Goal: Register for event/course

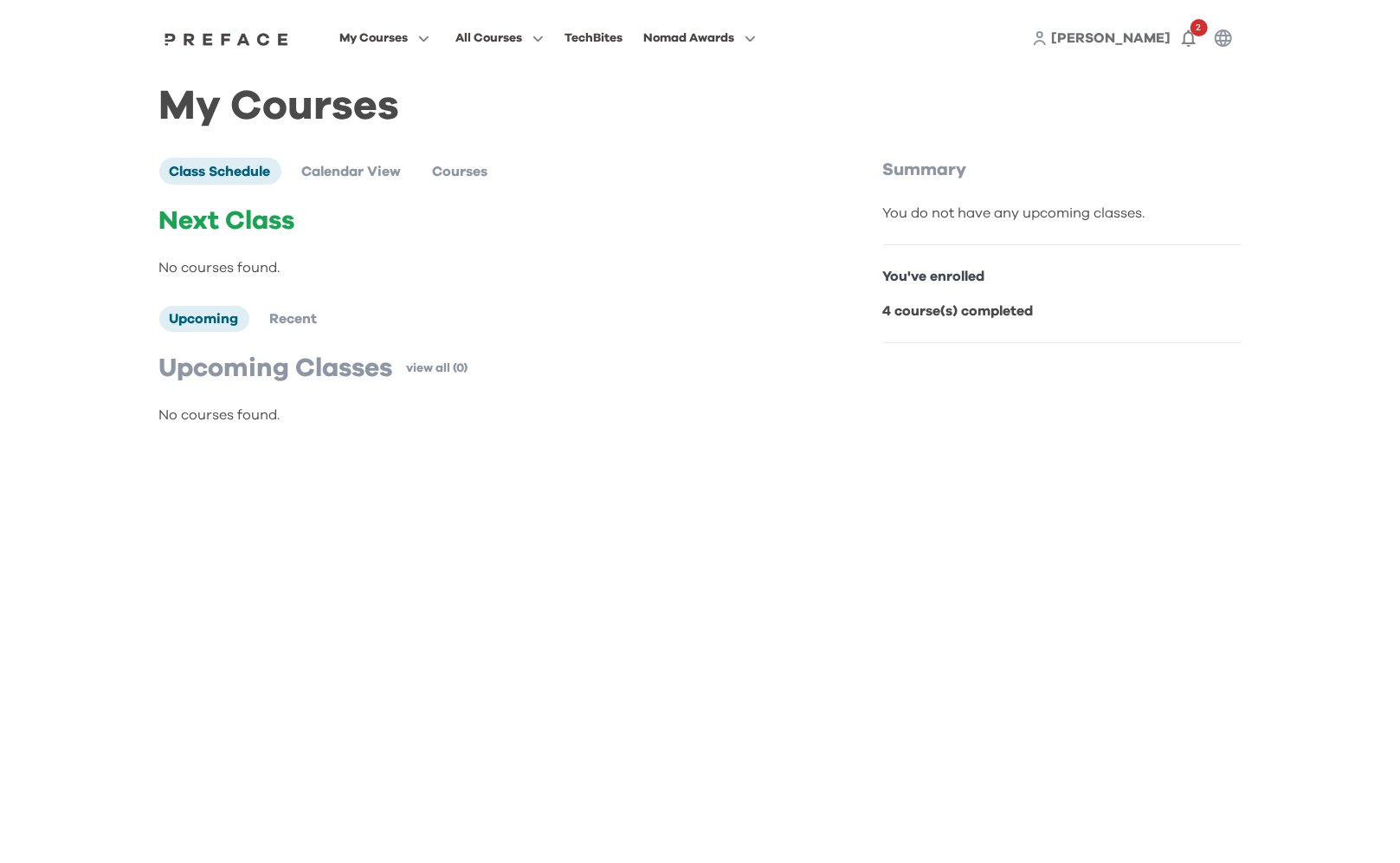
click at [1154, 34] on span "[PERSON_NAME]" at bounding box center [1112, 38] width 120 height 14
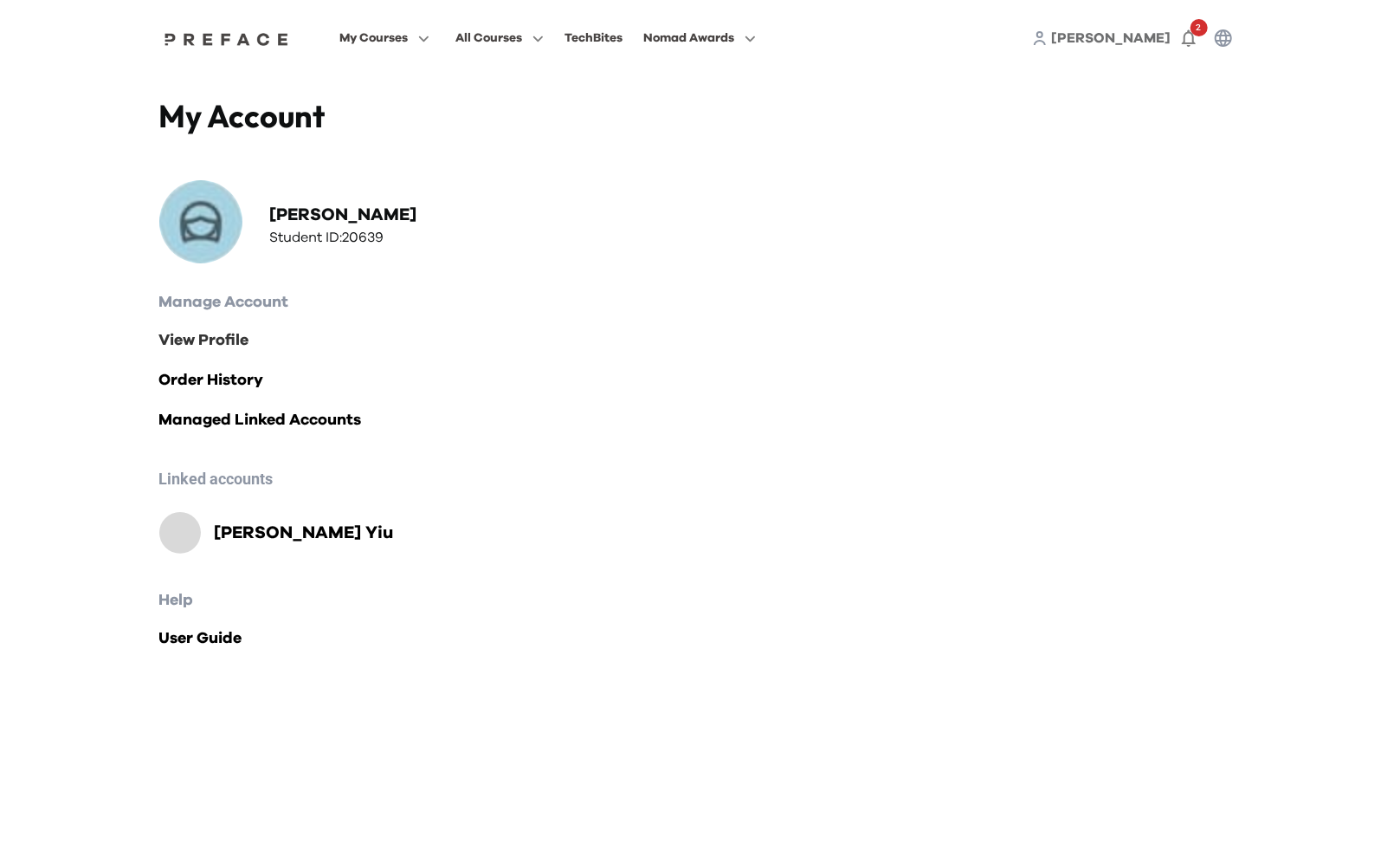
click at [217, 341] on link "View Profile" at bounding box center [700, 340] width 1083 height 24
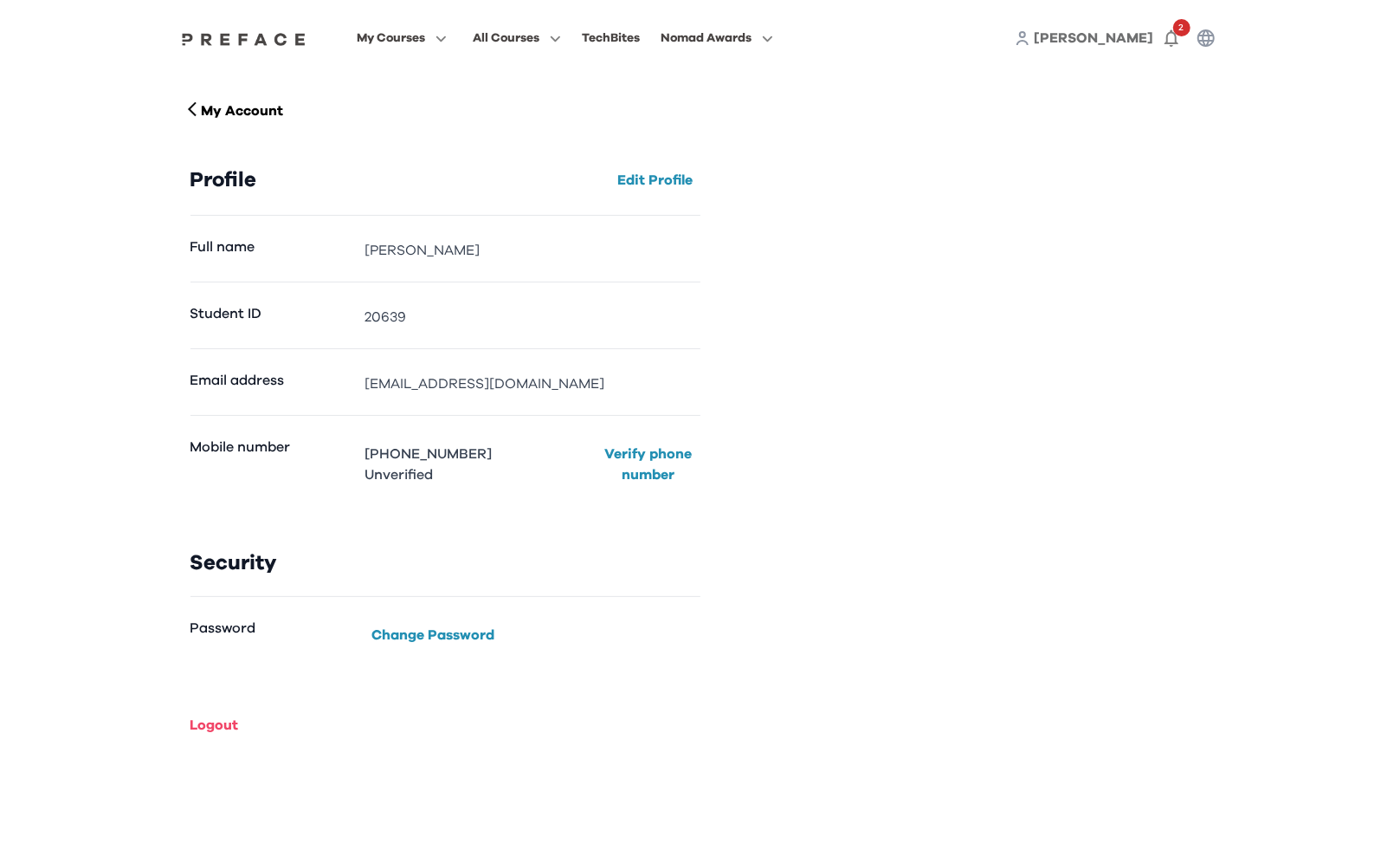
click at [1130, 36] on span "VIvian" at bounding box center [1095, 38] width 120 height 14
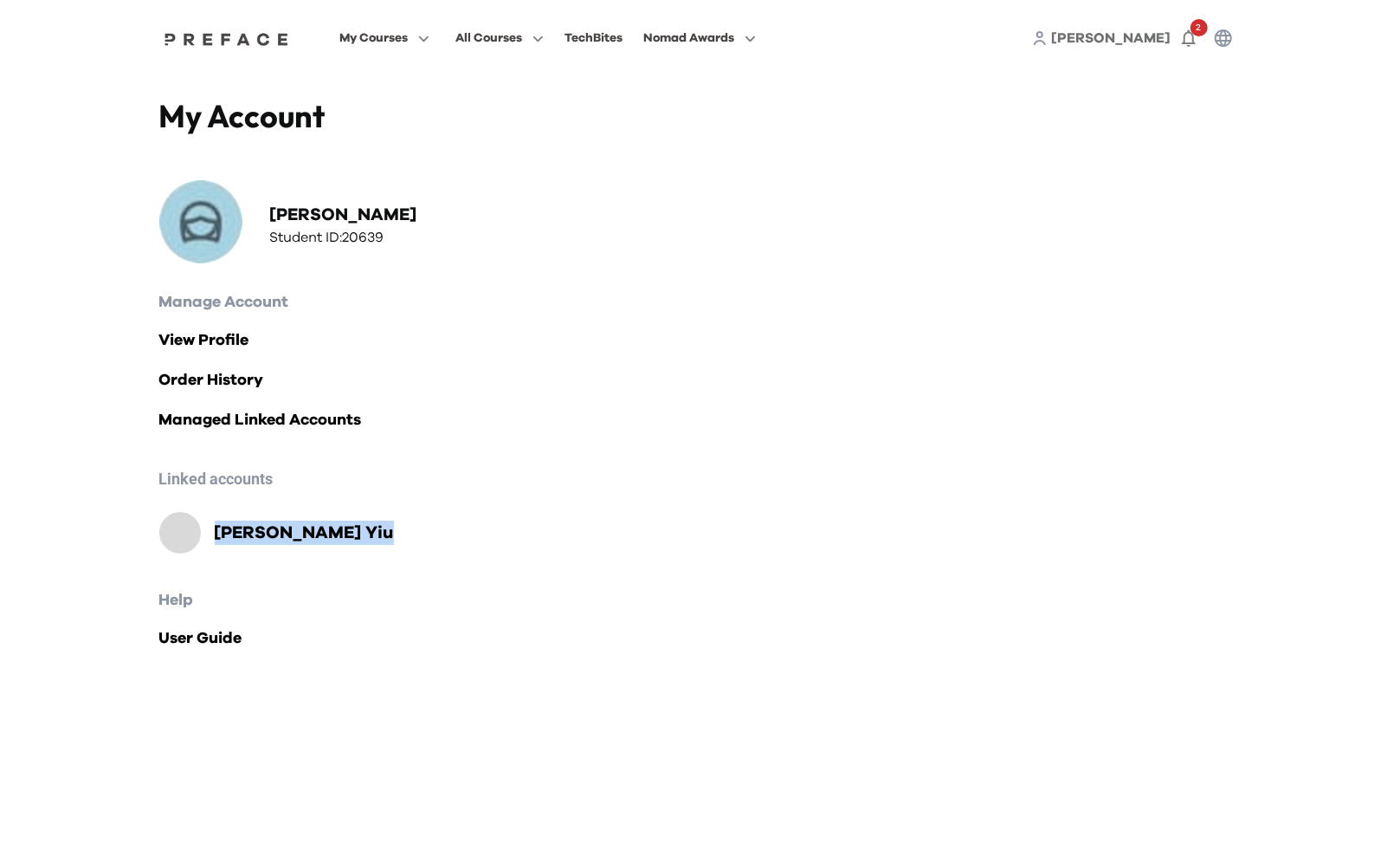
drag, startPoint x: 333, startPoint y: 530, endPoint x: 213, endPoint y: 532, distance: 120.0
click at [213, 532] on div "Aidan Chung-Ting Yiu" at bounding box center [700, 532] width 1083 height 42
copy h2 "Aidan Chung-Ting Yiu"
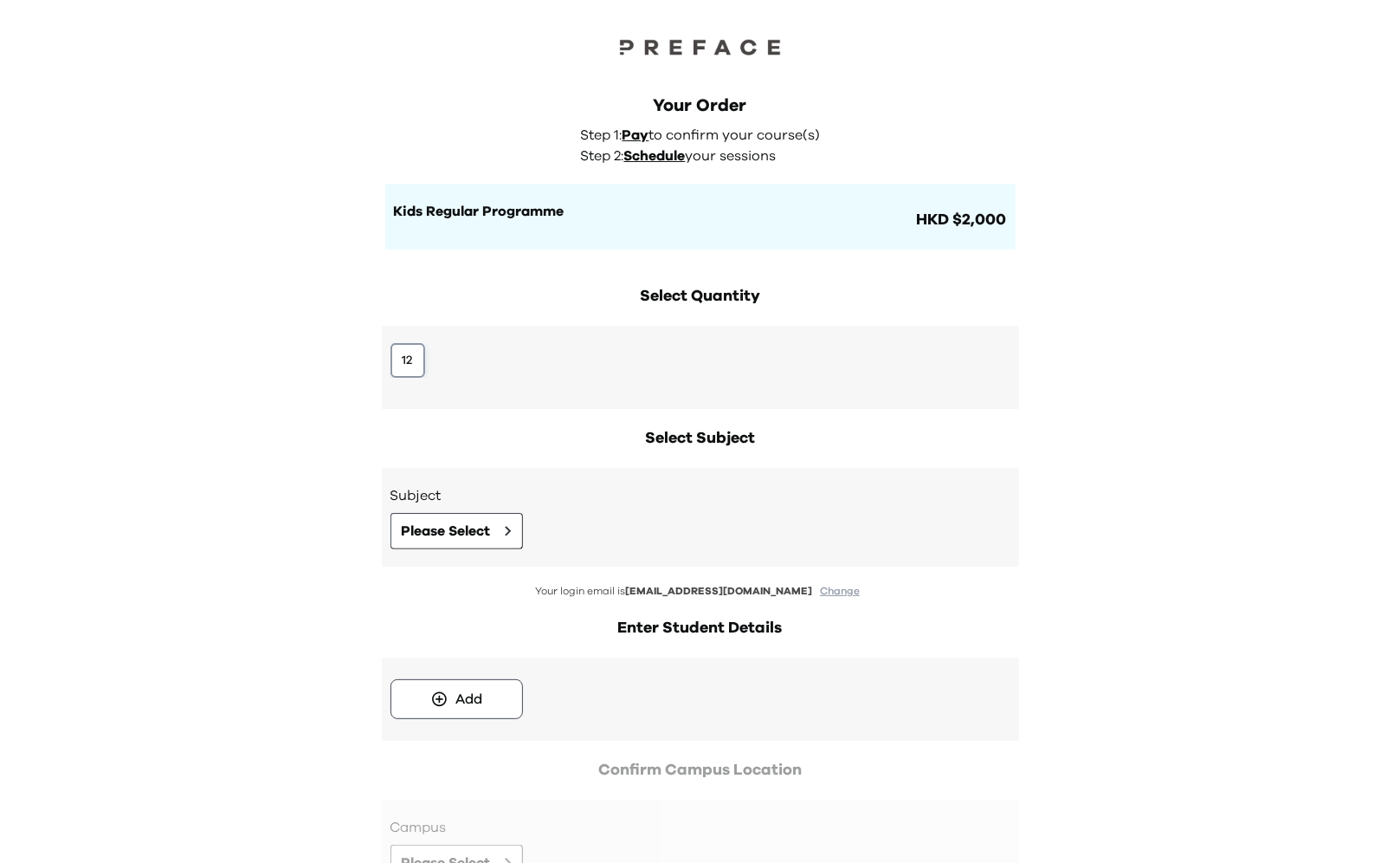
click at [407, 355] on button "12" at bounding box center [408, 361] width 35 height 35
click at [454, 524] on span "Please Select" at bounding box center [447, 530] width 90 height 20
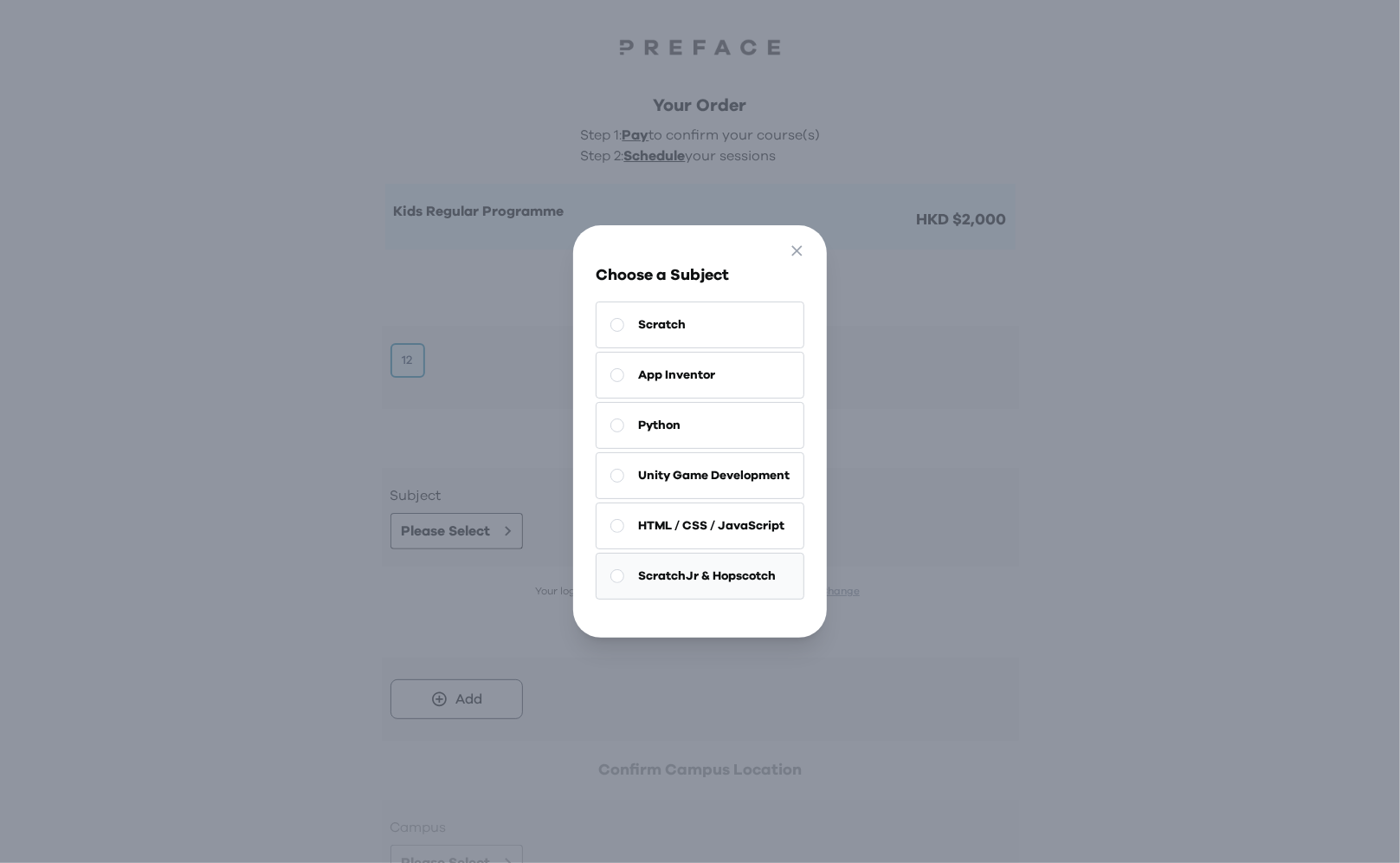
click at [718, 567] on span "ScratchJr & Hopscotch" at bounding box center [707, 576] width 138 height 18
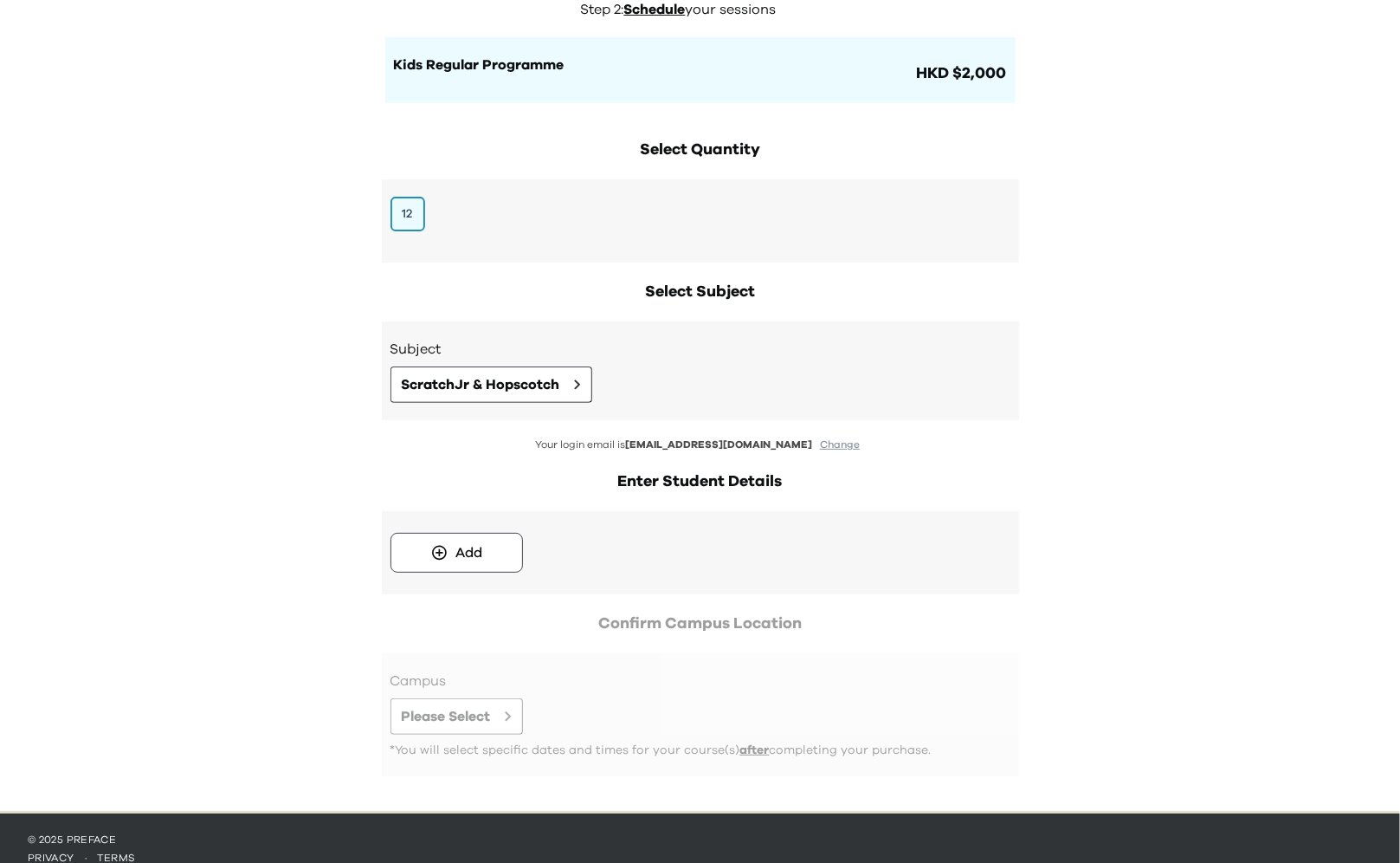
scroll to position [166, 0]
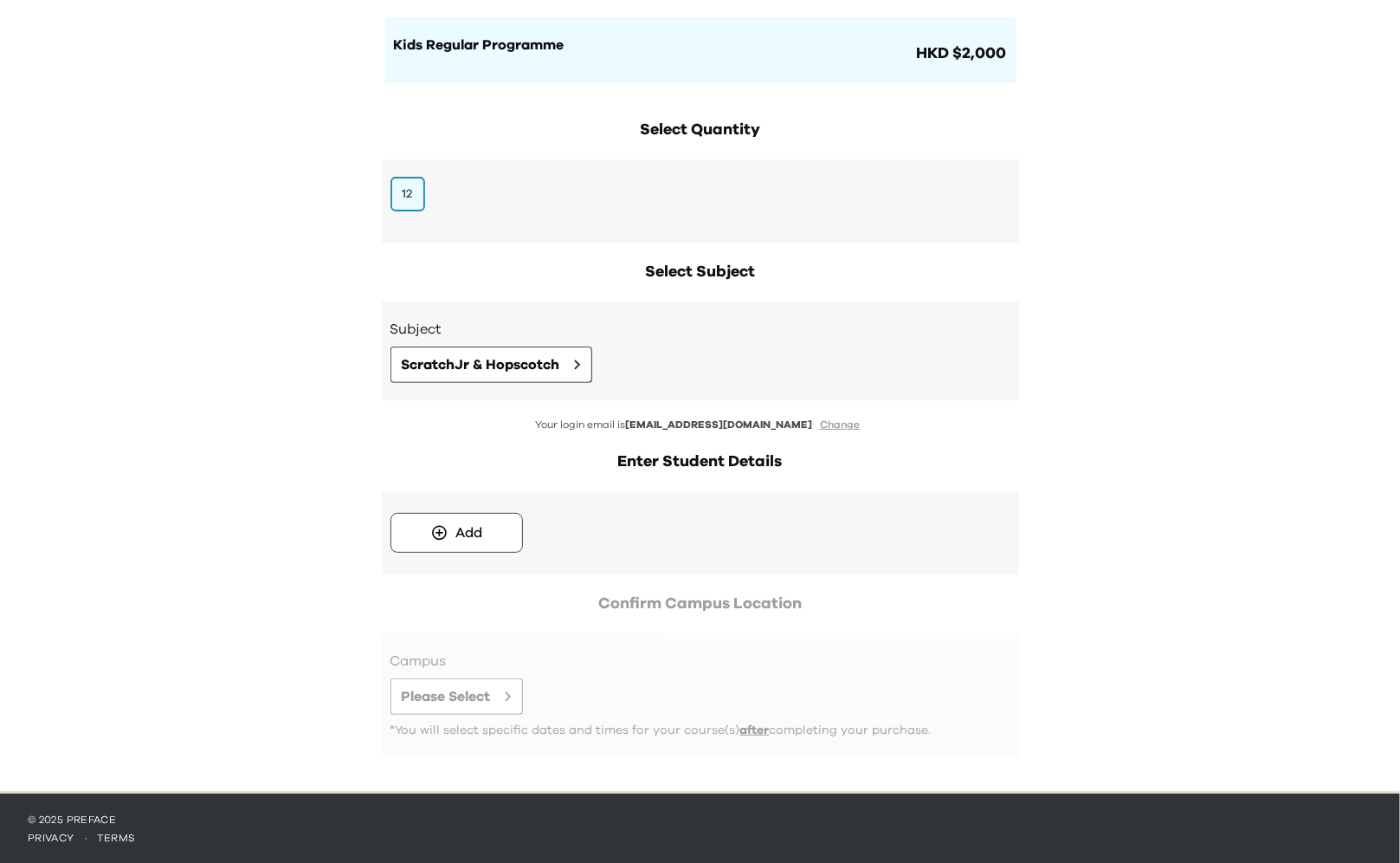
click at [485, 511] on div "Add" at bounding box center [700, 533] width 620 height 49
click at [483, 527] on div "Add" at bounding box center [469, 532] width 27 height 20
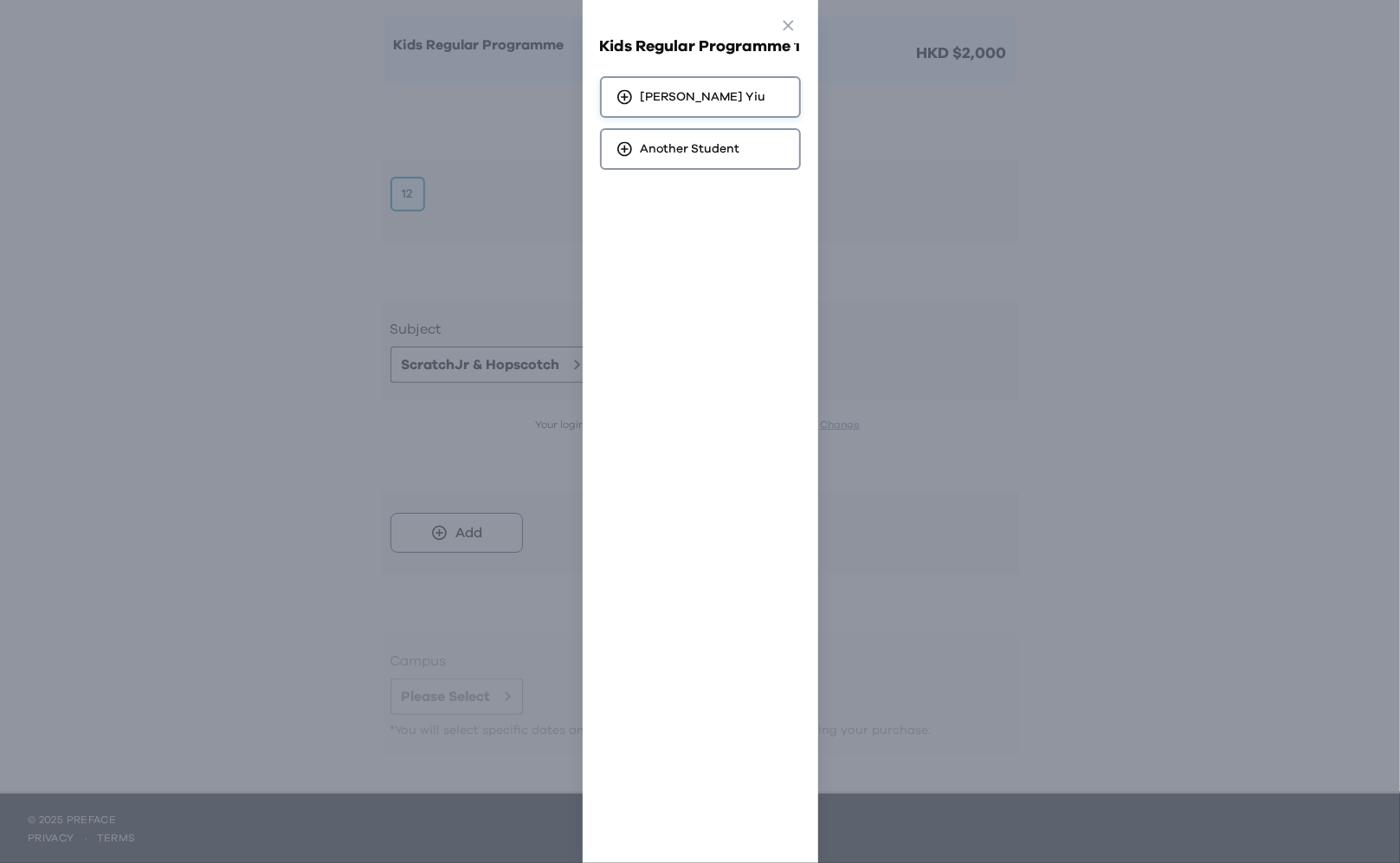
click at [691, 90] on span "Aidan Chung-Ting Yiu" at bounding box center [703, 97] width 126 height 18
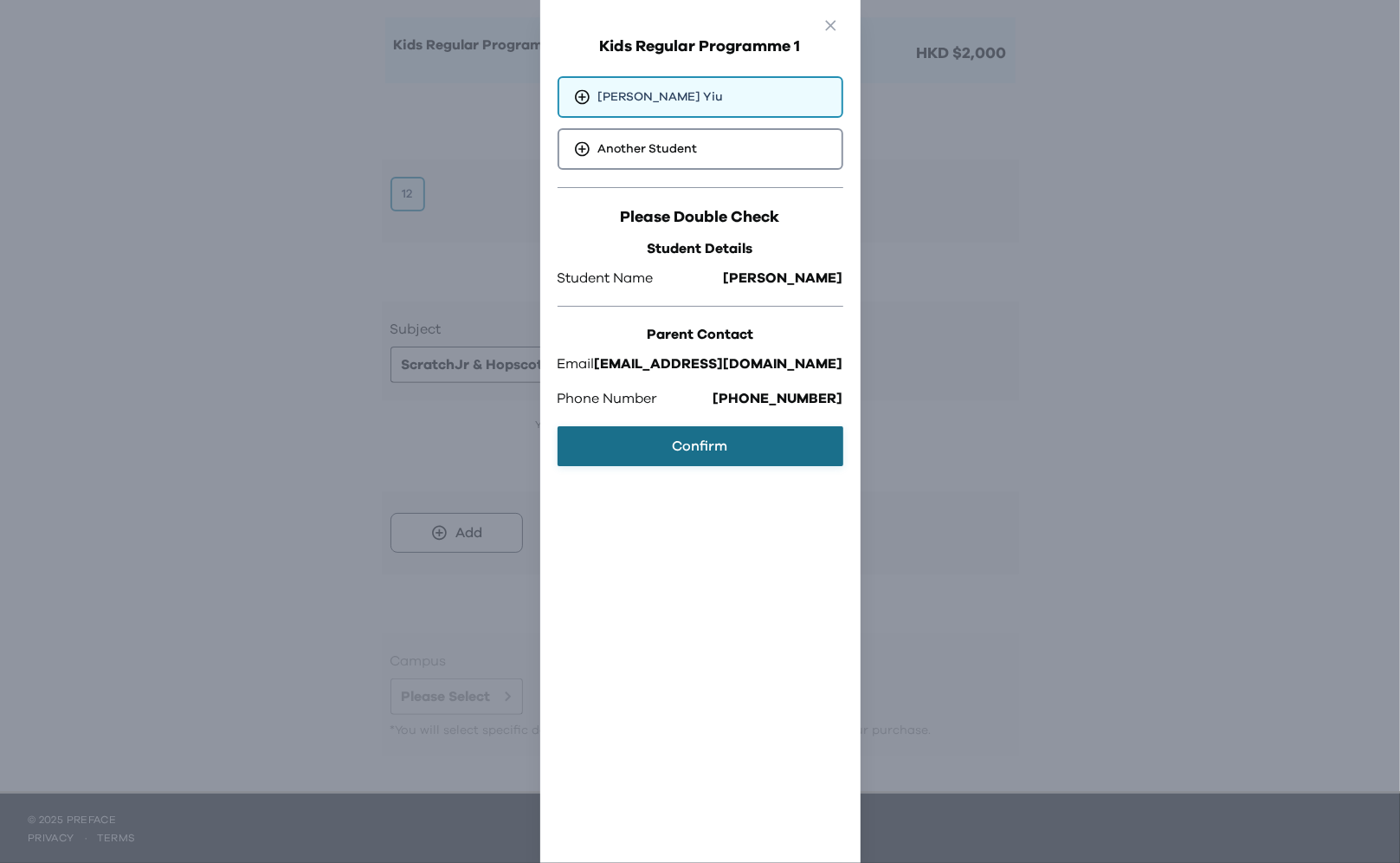
click at [736, 440] on button "Confirm" at bounding box center [700, 446] width 286 height 40
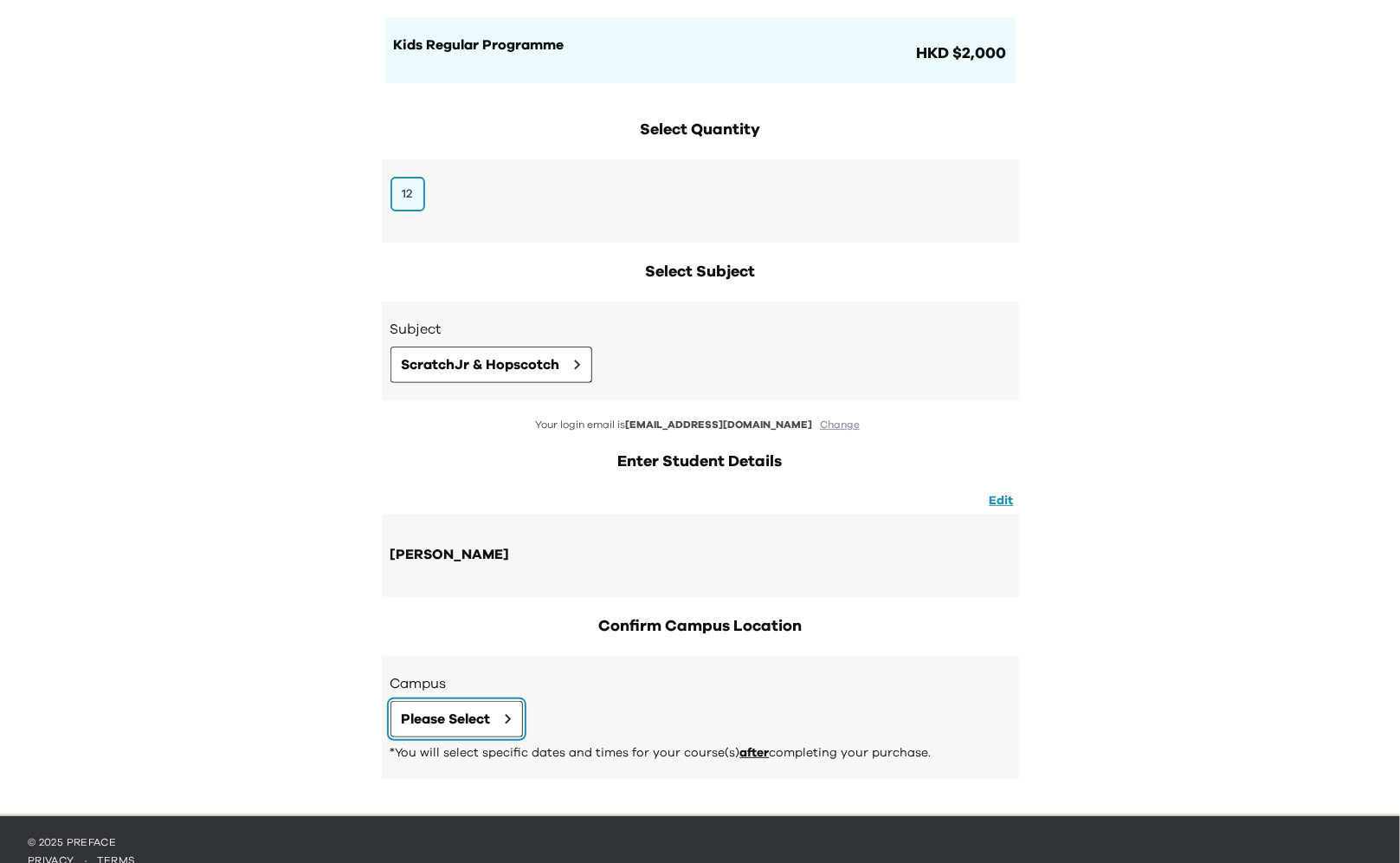
click at [458, 709] on span "Please Select" at bounding box center [447, 718] width 90 height 20
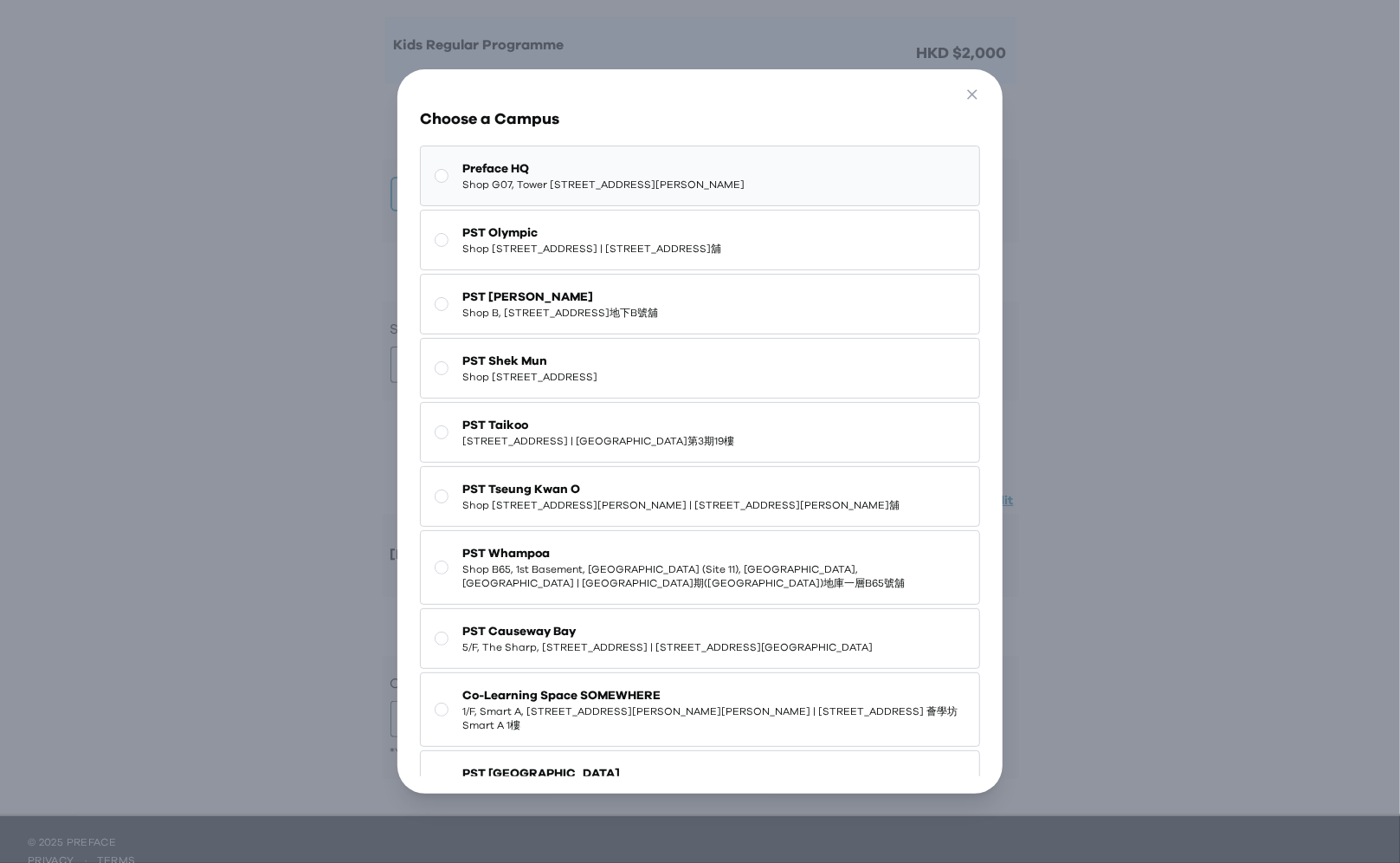
click at [661, 188] on span "Shop G07, Tower 535, 535 Jaffe Road, Causeway Bay | 銅鑼灣謝斐道535號Tower 535 地下G07號舖" at bounding box center [603, 184] width 282 height 14
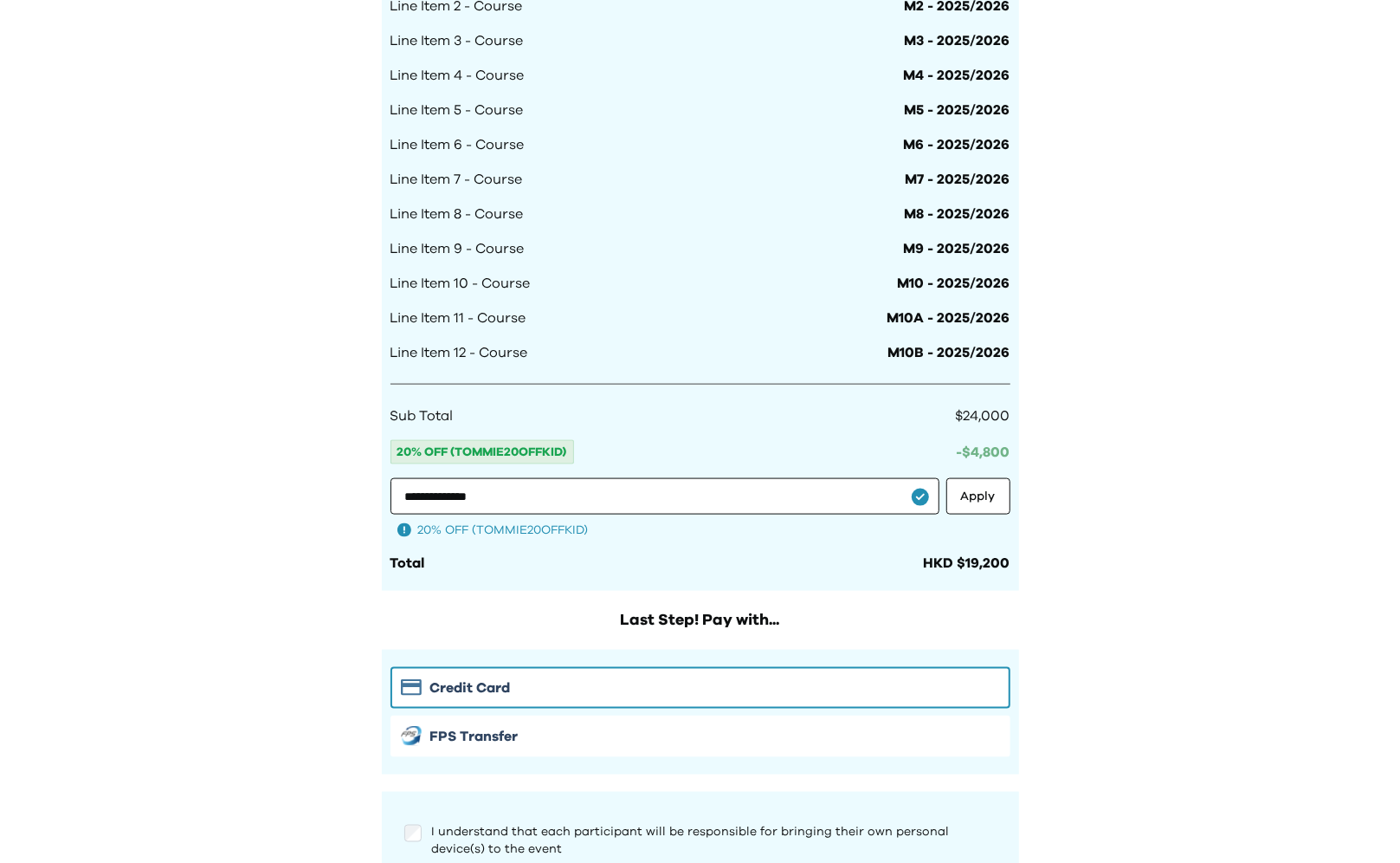
scroll to position [1417, 0]
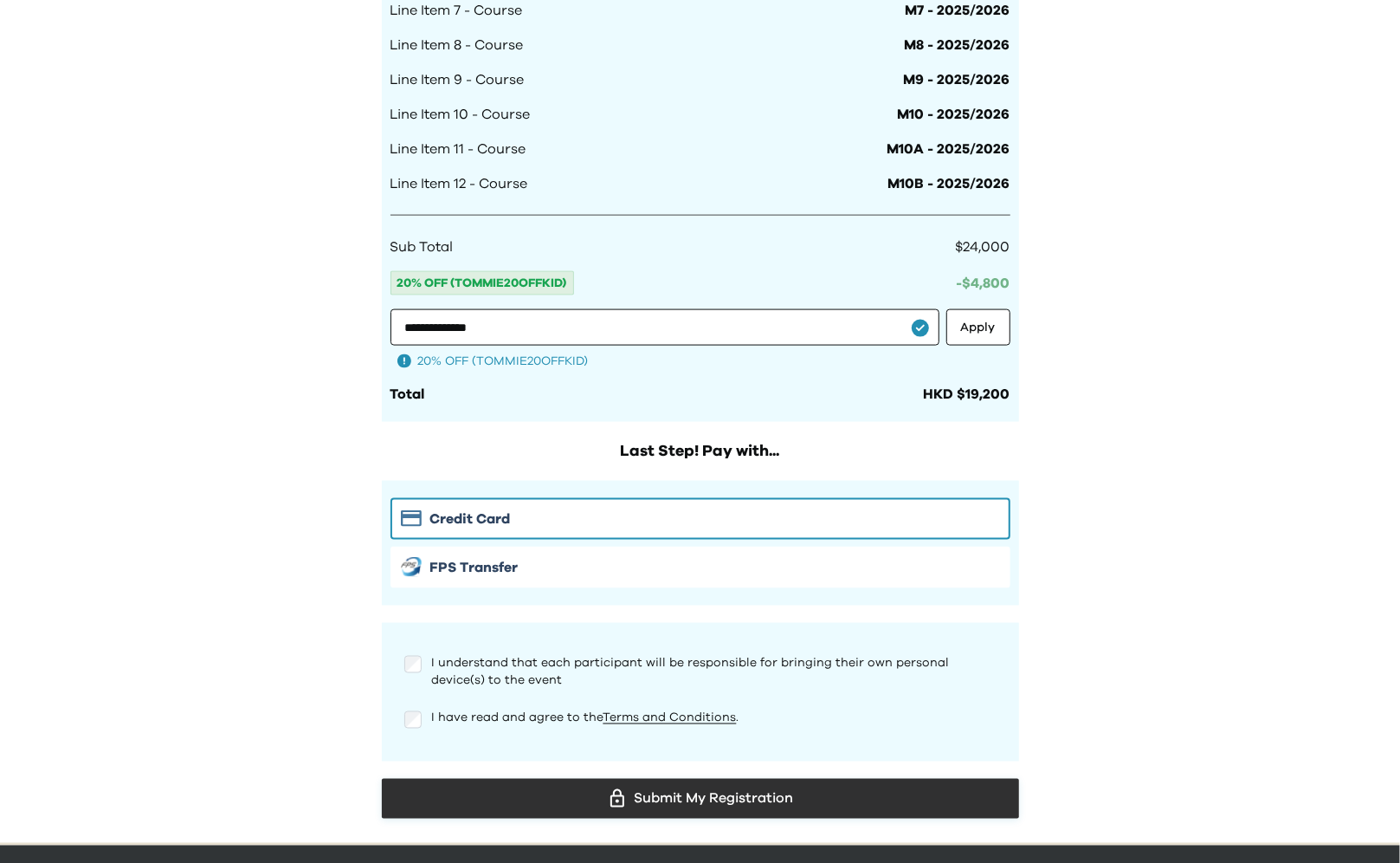
click at [639, 796] on div "Submit My Registration" at bounding box center [700, 798] width 610 height 26
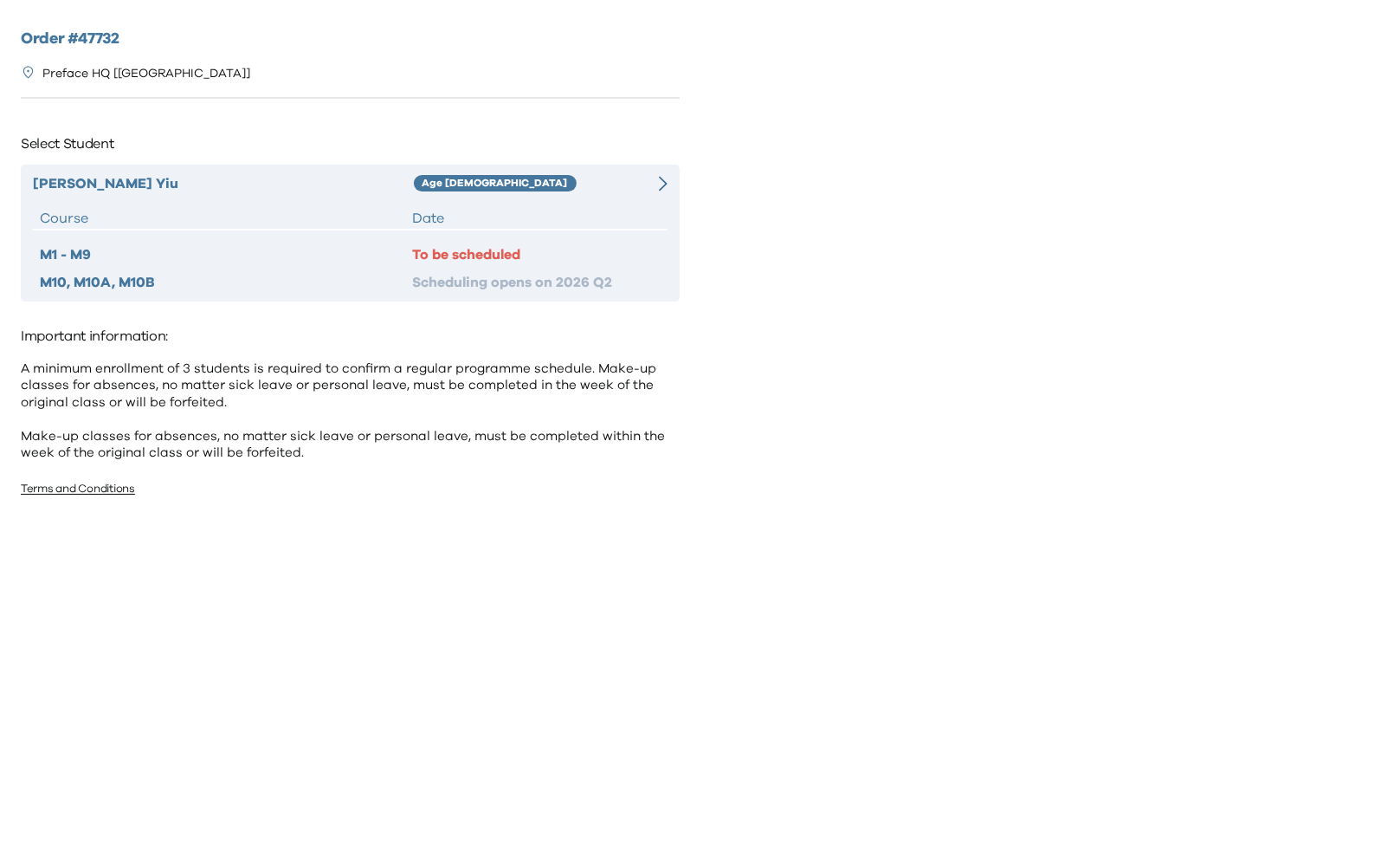
click at [650, 184] on div at bounding box center [651, 183] width 32 height 20
click at [666, 177] on div "[PERSON_NAME]-[PERSON_NAME] Age [DEMOGRAPHIC_DATA] Course Date M1 - M9 To be sc…" at bounding box center [349, 233] width 659 height 137
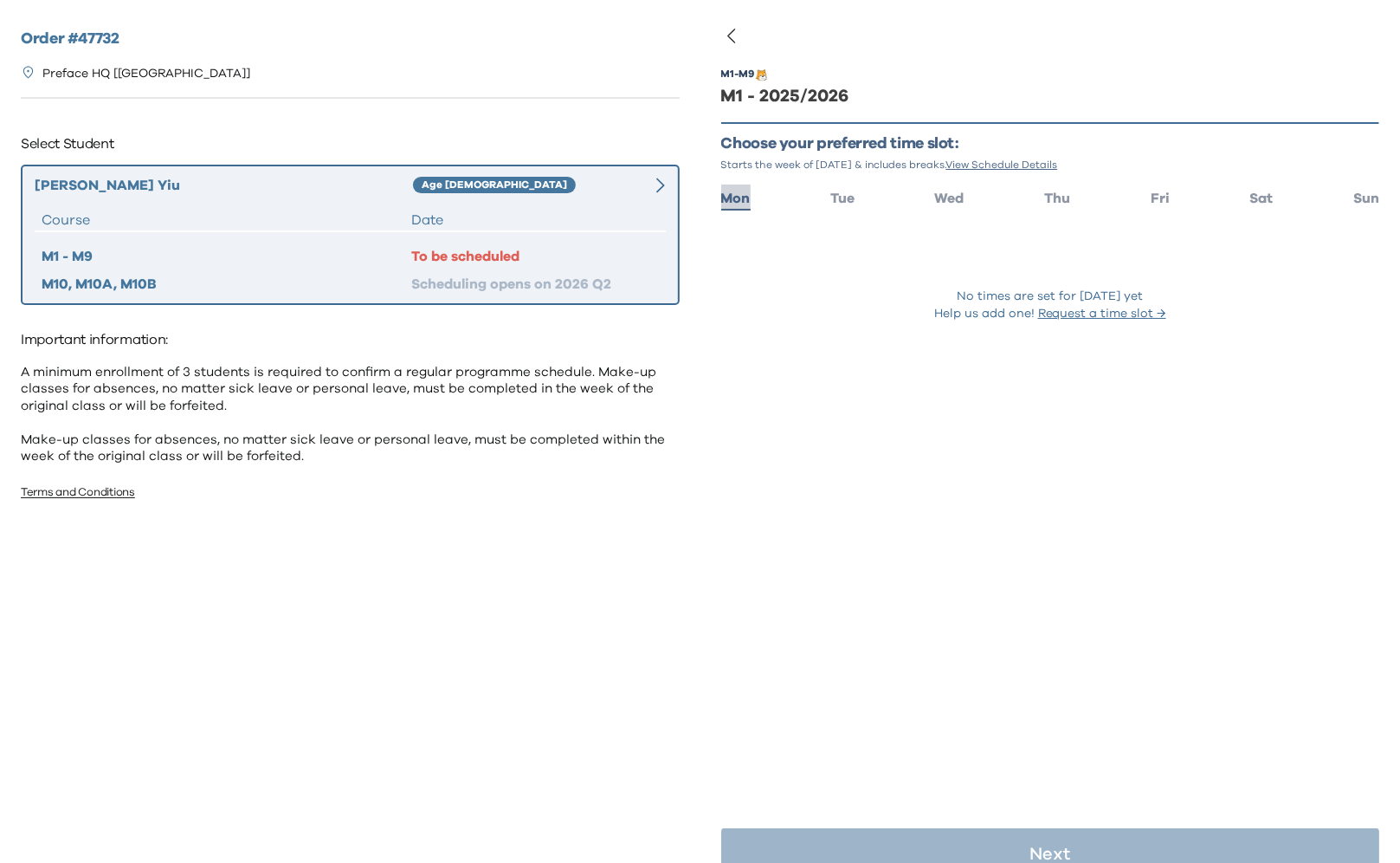
click at [731, 198] on span "Mon" at bounding box center [736, 198] width 29 height 14
click at [736, 199] on span "Mon" at bounding box center [736, 198] width 29 height 14
click at [782, 296] on div "No times are set for [DATE] yet" at bounding box center [1051, 297] width 659 height 18
click at [819, 194] on ul "Mon Tue Wed Thu Fri Sat Sun" at bounding box center [1051, 198] width 659 height 25
click at [835, 194] on span "Tue" at bounding box center [843, 198] width 24 height 14
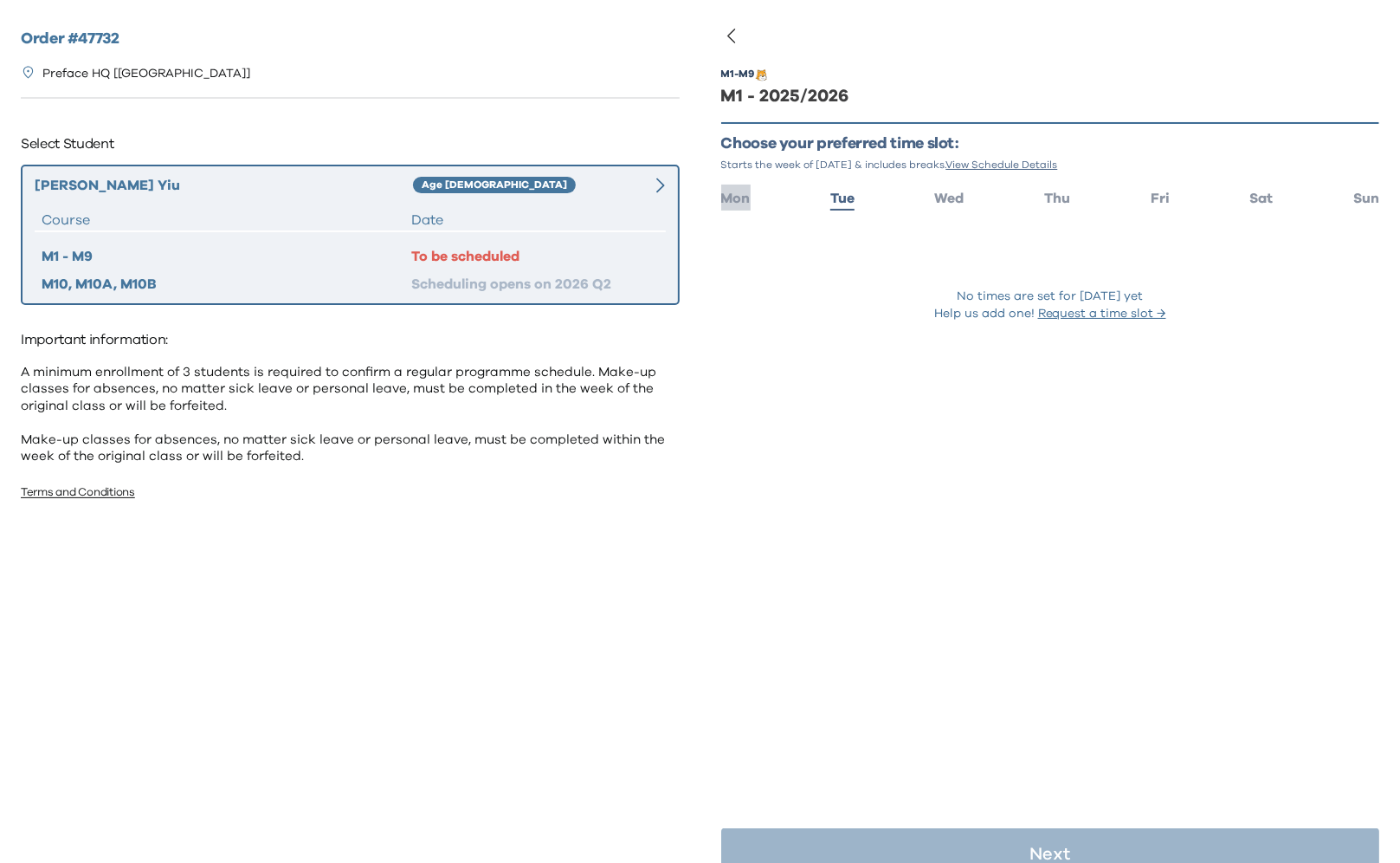
click at [730, 198] on span "Mon" at bounding box center [736, 198] width 29 height 14
